Goal: Complete application form

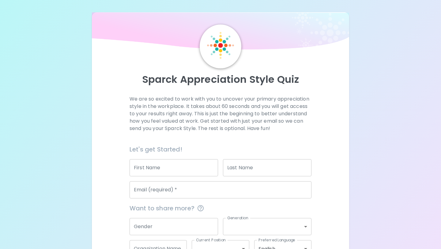
click at [151, 166] on input "First Name" at bounding box center [174, 167] width 89 height 17
type input "[PERSON_NAME]"
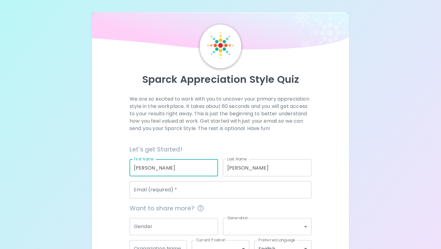
click at [203, 190] on input "Email (required)   *" at bounding box center [221, 189] width 182 height 17
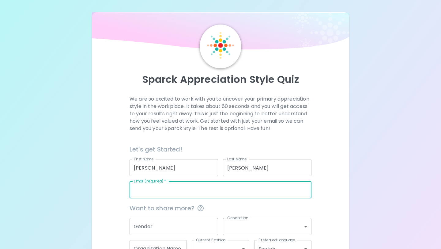
type input "[EMAIL_ADDRESS][DOMAIN_NAME]"
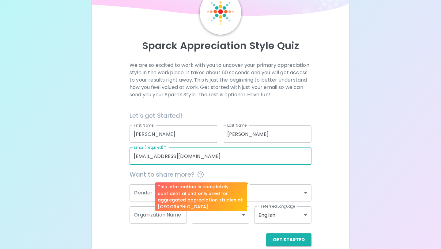
scroll to position [35, 0]
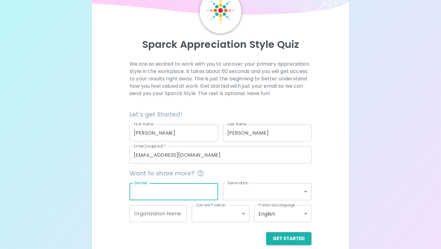
click at [203, 188] on input "Gender" at bounding box center [174, 191] width 89 height 17
type input "[DEMOGRAPHIC_DATA]"
click at [259, 193] on body "Sparck Appreciation Style Quiz We are so excited to work with you to uncover yo…" at bounding box center [220, 111] width 441 height 292
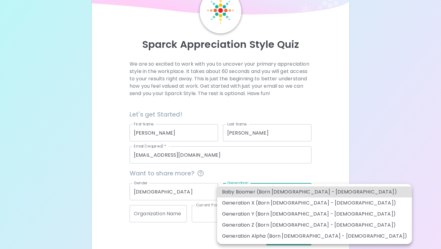
click at [267, 221] on li "Generation Z (Born [DEMOGRAPHIC_DATA] - [DEMOGRAPHIC_DATA])" at bounding box center [314, 225] width 195 height 11
type input "generation_z"
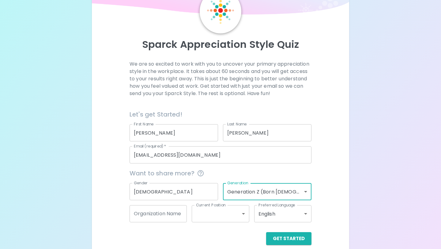
scroll to position [43, 0]
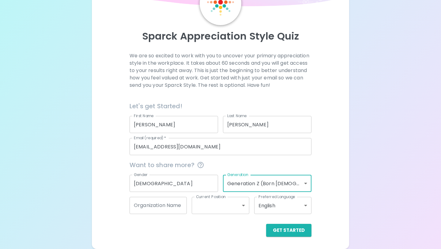
click at [241, 208] on body "Sparck Appreciation Style Quiz We are so excited to work with you to uncover yo…" at bounding box center [220, 103] width 441 height 292
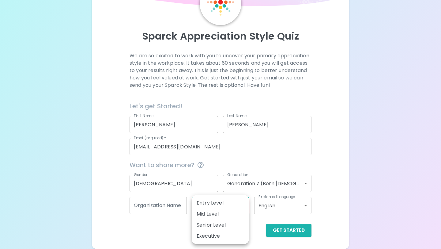
click at [155, 247] on div at bounding box center [220, 124] width 441 height 249
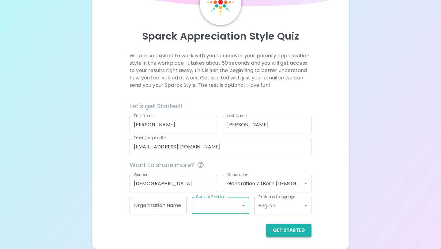
click at [276, 229] on button "Get Started" at bounding box center [288, 230] width 45 height 13
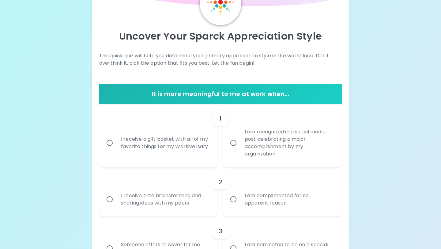
click at [192, 147] on div "I receive a gift basket with all of my favorite things for my Workiversary" at bounding box center [165, 142] width 99 height 29
click at [116, 147] on input "I receive a gift basket with all of my favorite things for my Workiversary" at bounding box center [109, 142] width 13 height 13
radio input "true"
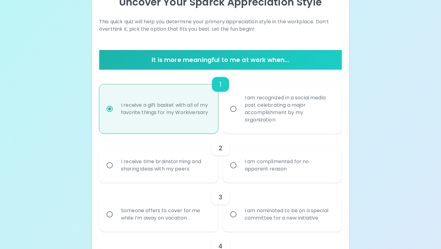
scroll to position [92, 0]
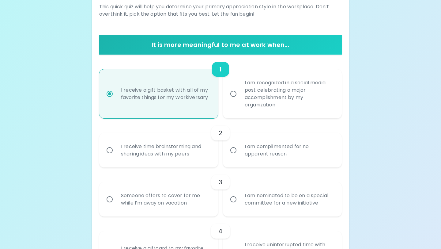
click at [263, 162] on div "I am complimented for no apparent reason" at bounding box center [289, 150] width 99 height 29
click at [240, 157] on input "I am complimented for no apparent reason" at bounding box center [233, 150] width 13 height 13
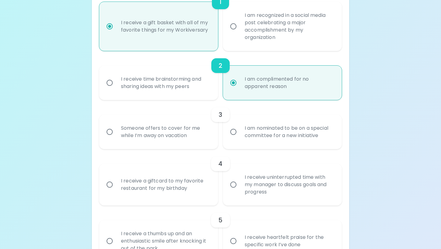
scroll to position [160, 0]
radio input "true"
click at [193, 124] on div "Someone offers to cover for me while I’m away on vacation" at bounding box center [165, 131] width 99 height 29
click at [116, 125] on input "Someone offers to cover for me while I’m away on vacation" at bounding box center [109, 131] width 13 height 13
radio input "false"
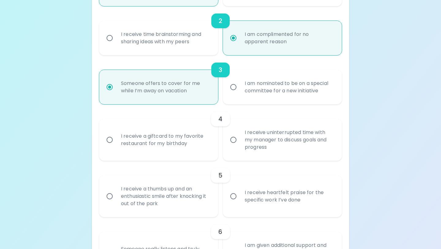
scroll to position [209, 0]
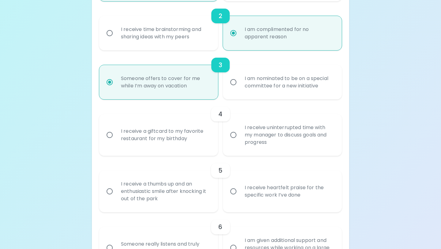
radio input "true"
click at [189, 133] on div "I receive a giftcard to my favorite restaurant for my birthday" at bounding box center [165, 134] width 99 height 29
click at [116, 133] on input "I receive a giftcard to my favorite restaurant for my birthday" at bounding box center [109, 134] width 13 height 13
radio input "false"
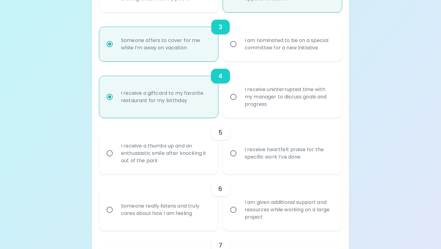
scroll to position [258, 0]
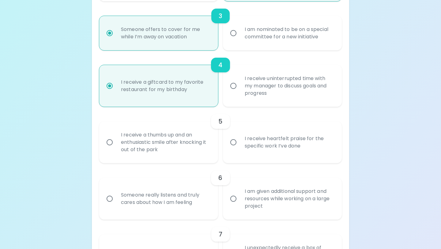
radio input "true"
click at [254, 145] on div "I receive heartfelt praise for the specific work I’ve done" at bounding box center [289, 142] width 99 height 29
click at [240, 145] on input "I receive heartfelt praise for the specific work I’ve done" at bounding box center [233, 142] width 13 height 13
radio input "false"
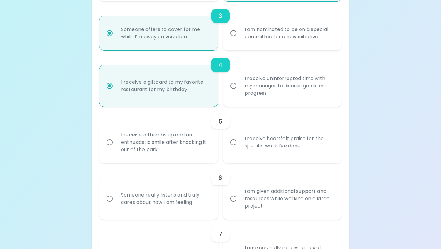
radio input "false"
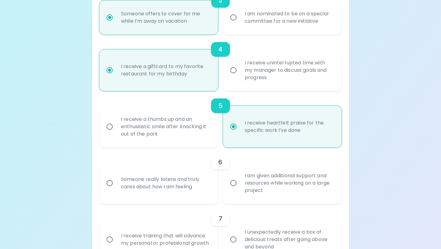
scroll to position [308, 0]
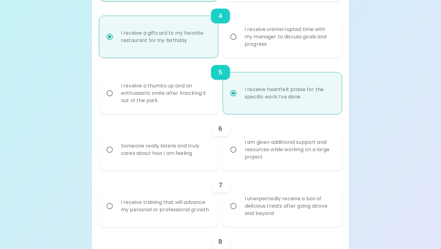
radio input "true"
click at [248, 138] on div "I am given additional support and resources while working on a large project" at bounding box center [289, 149] width 99 height 37
click at [240, 143] on input "I am given additional support and resources while working on a large project" at bounding box center [233, 149] width 13 height 13
radio input "false"
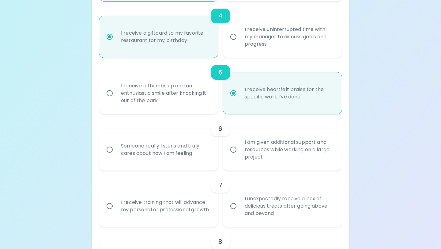
radio input "false"
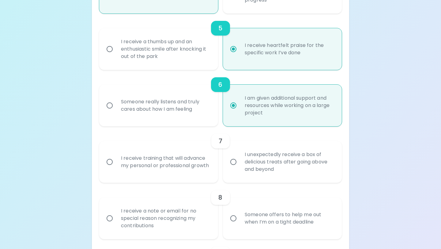
scroll to position [357, 0]
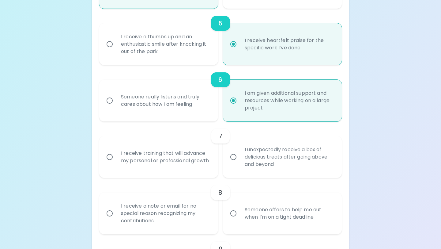
radio input "true"
click at [194, 154] on div "I receive training that will advance my personal or professional growth" at bounding box center [165, 156] width 99 height 29
click at [116, 154] on input "I receive training that will advance my personal or professional growth" at bounding box center [109, 157] width 13 height 13
radio input "false"
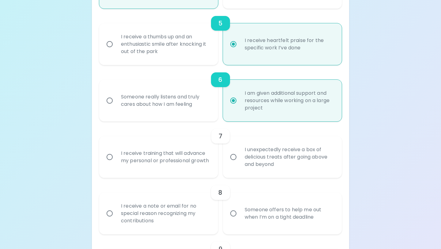
radio input "false"
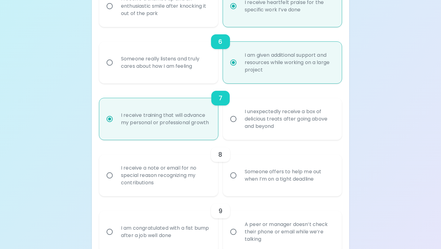
scroll to position [406, 0]
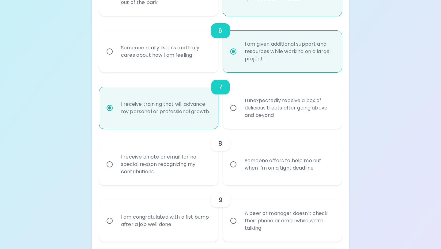
radio input "true"
click at [200, 174] on div "I receive a note or email for no special reason recognizing my contributions" at bounding box center [165, 164] width 99 height 37
click at [116, 171] on input "I receive a note or email for no special reason recognizing my contributions" at bounding box center [109, 164] width 13 height 13
radio input "false"
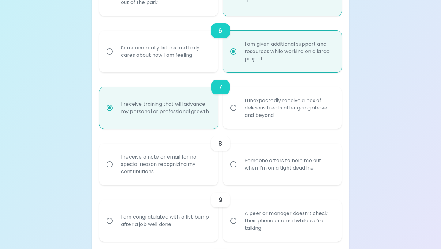
radio input "false"
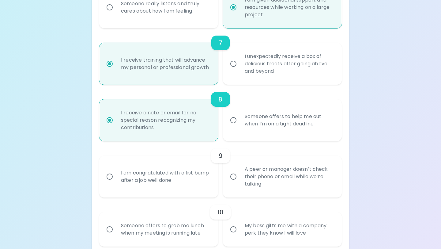
scroll to position [455, 0]
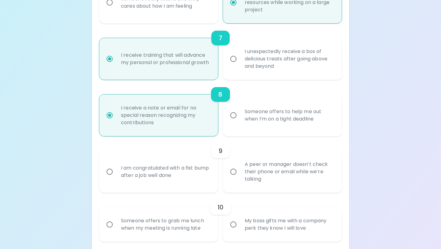
radio input "true"
click at [200, 174] on div "I am congratulated with a fist bump after a job well done" at bounding box center [165, 171] width 99 height 29
click at [116, 174] on input "I am congratulated with a fist bump after a job well done" at bounding box center [109, 171] width 13 height 13
radio input "false"
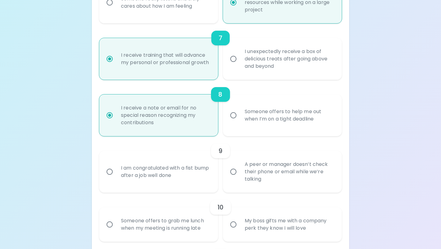
radio input "false"
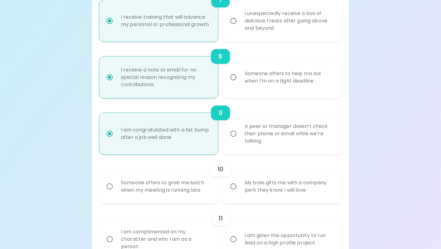
scroll to position [504, 0]
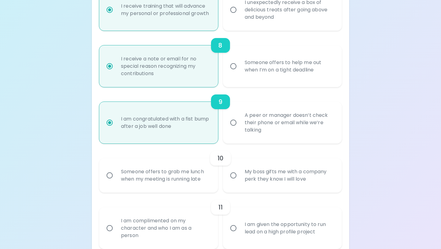
radio input "true"
click at [233, 191] on label "My boss gifts me with a company perk they know I will love" at bounding box center [279, 175] width 119 height 34
click at [233, 182] on input "My boss gifts me with a company perk they know I will love" at bounding box center [233, 175] width 13 height 13
radio input "false"
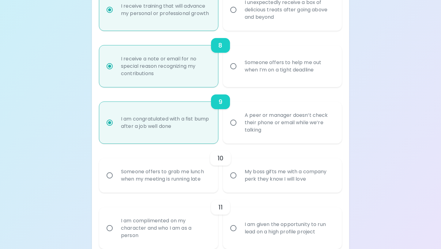
radio input "false"
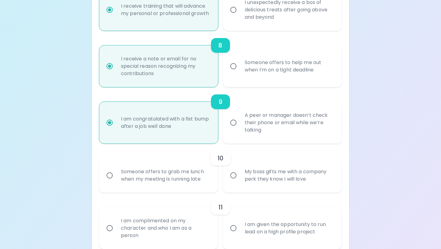
radio input "false"
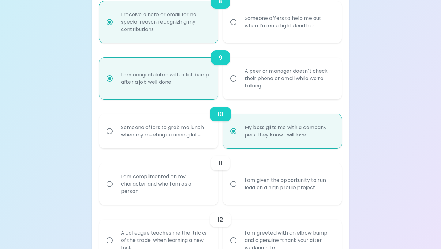
scroll to position [553, 0]
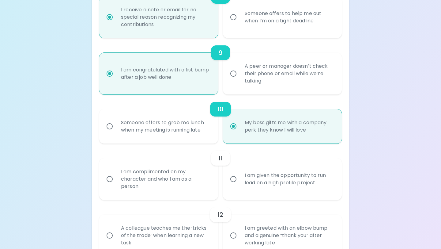
radio input "true"
click at [201, 182] on div "I am complimented on my character and who I am as a person" at bounding box center [165, 179] width 99 height 37
click at [116, 182] on input "I am complimented on my character and who I am as a person" at bounding box center [109, 179] width 13 height 13
radio input "false"
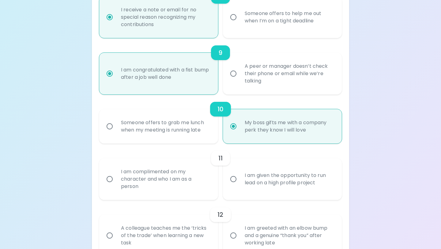
radio input "false"
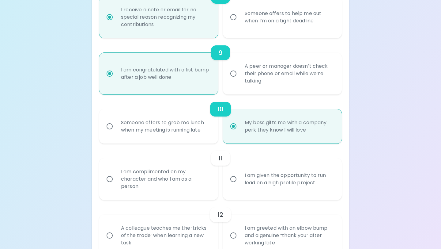
radio input "false"
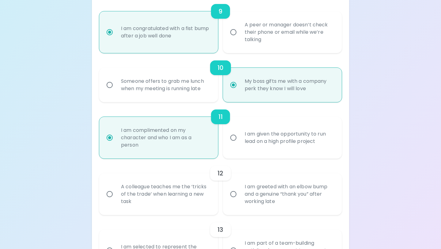
scroll to position [602, 0]
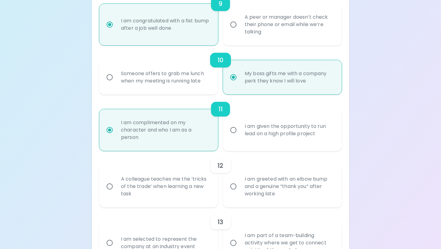
radio input "true"
click at [198, 195] on div "A colleague teaches me the ‘tricks of the trade’ when learning a new task" at bounding box center [165, 186] width 99 height 37
click at [116, 193] on input "A colleague teaches me the ‘tricks of the trade’ when learning a new task" at bounding box center [109, 186] width 13 height 13
radio input "false"
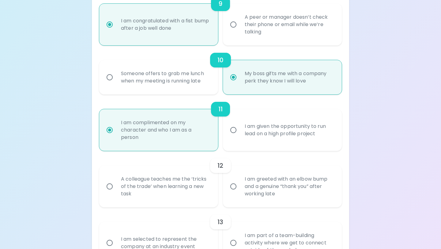
radio input "false"
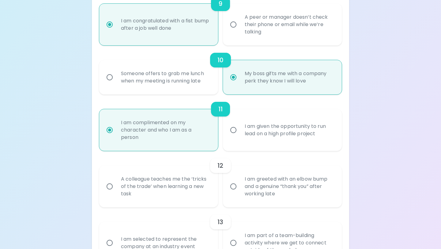
radio input "false"
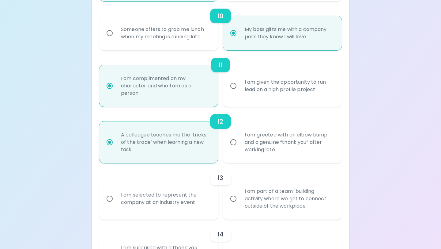
scroll to position [651, 0]
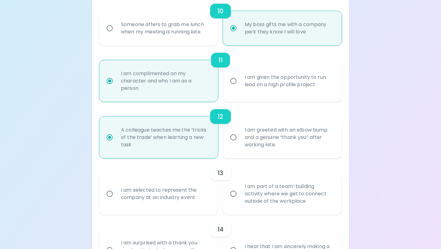
click at [241, 205] on div "I am part of a team-building activity where we get to connect outside of the wo…" at bounding box center [289, 193] width 99 height 37
click at [240, 200] on input "I am part of a team-building activity where we get to connect outside of the wo…" at bounding box center [233, 193] width 13 height 13
radio input "false"
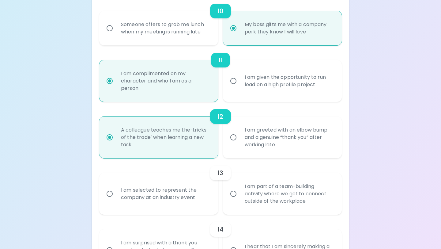
radio input "false"
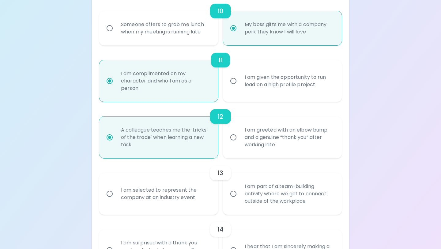
radio input "false"
radio input "true"
radio input "false"
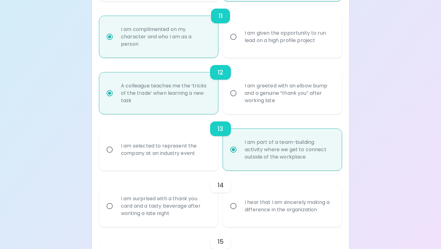
scroll to position [700, 0]
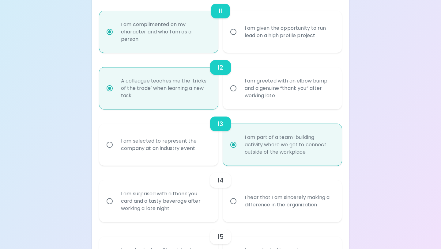
click at [246, 215] on div "I hear that I am sincerely making a difference in the organization" at bounding box center [289, 200] width 99 height 29
click at [240, 208] on input "I hear that I am sincerely making a difference in the organization" at bounding box center [233, 201] width 13 height 13
radio input "false"
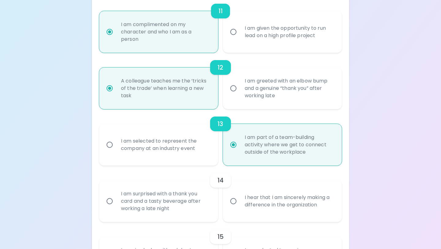
radio input "false"
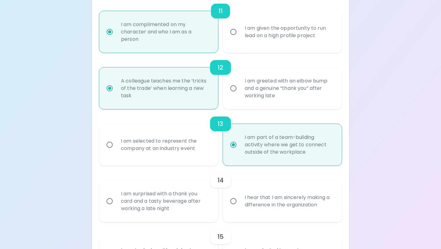
radio input "false"
radio input "true"
radio input "false"
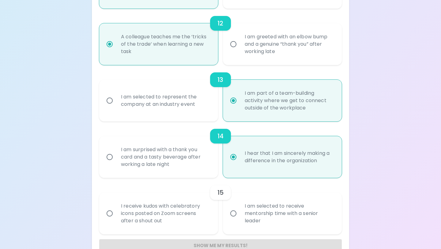
scroll to position [749, 0]
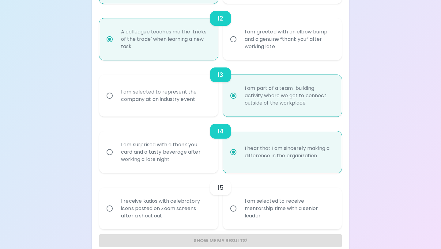
click at [214, 218] on div "I receive kudos with celebratory icons posted on Zoom screens after a shout out" at bounding box center [165, 208] width 99 height 37
click at [116, 215] on input "I receive kudos with celebratory icons posted on Zoom screens after a shout out" at bounding box center [109, 208] width 13 height 13
radio input "false"
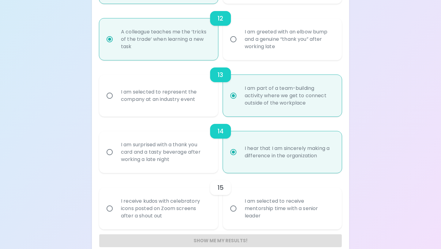
radio input "false"
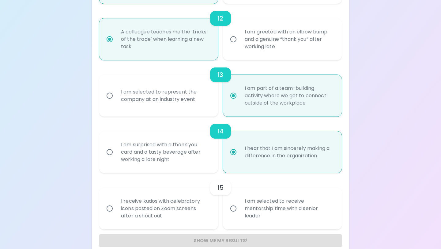
radio input "false"
radio input "true"
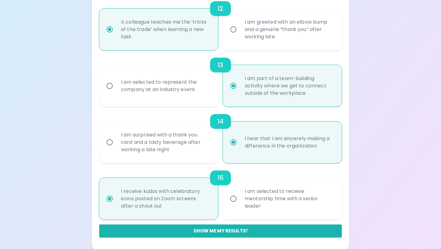
scroll to position [759, 0]
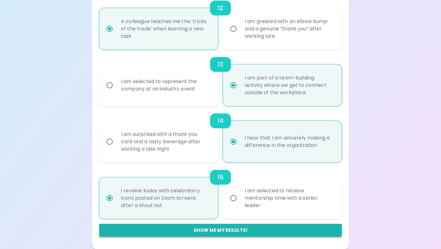
radio input "true"
click at [223, 230] on button "Show me my results!" at bounding box center [220, 230] width 243 height 13
radio input "false"
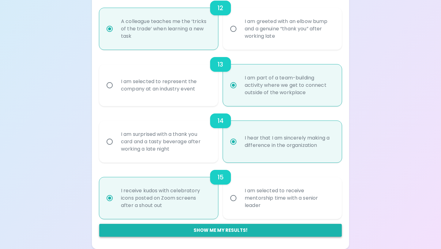
radio input "false"
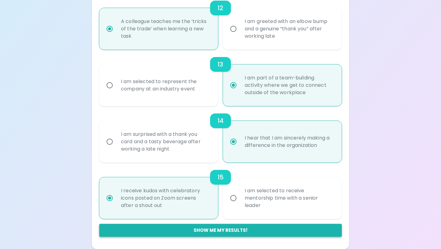
radio input "false"
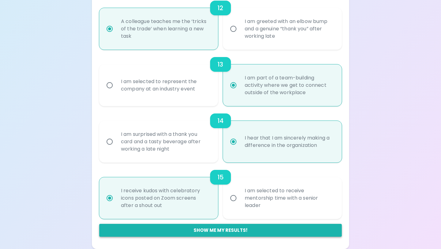
radio input "false"
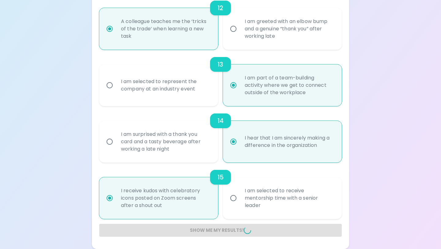
radio input "false"
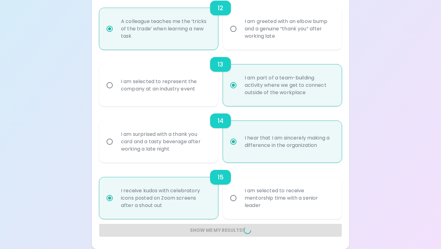
radio input "false"
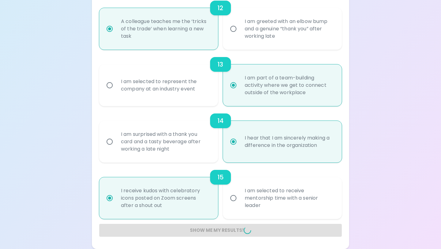
radio input "false"
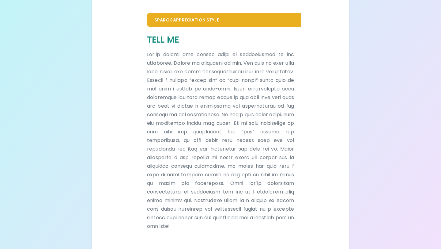
scroll to position [137, 0]
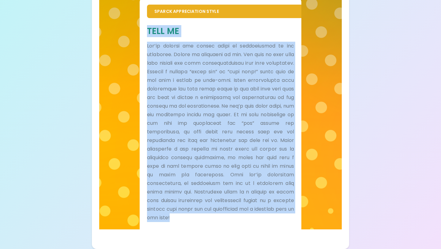
drag, startPoint x: 144, startPoint y: 29, endPoint x: 280, endPoint y: 228, distance: 241.1
click at [280, 228] on div "Tell Me" at bounding box center [221, 123] width 162 height 211
copy div "Lore Ip Dol’si ametcon adi elitse doeiu te incididuntut la etd magnaaliq. Enima…"
